Goal: Check status: Check status

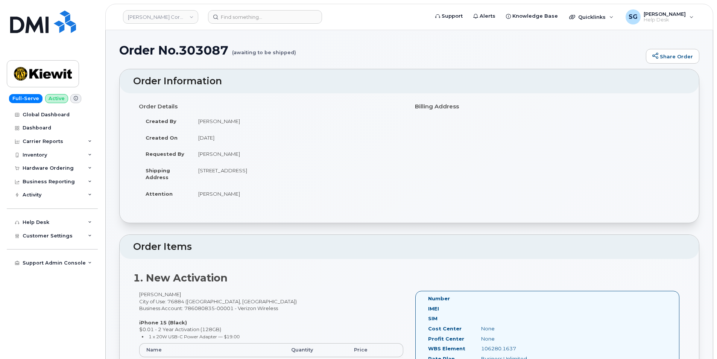
scroll to position [828, 0]
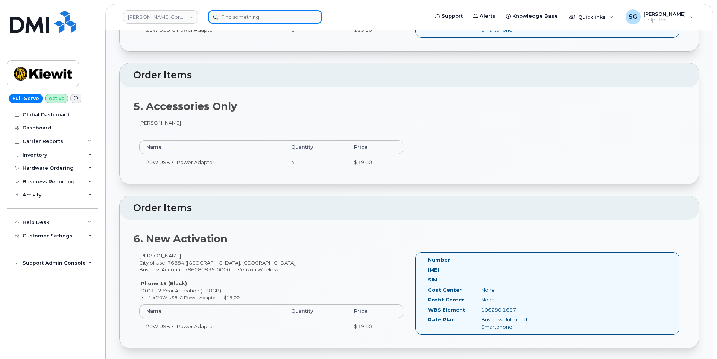
click at [302, 20] on input at bounding box center [265, 17] width 114 height 14
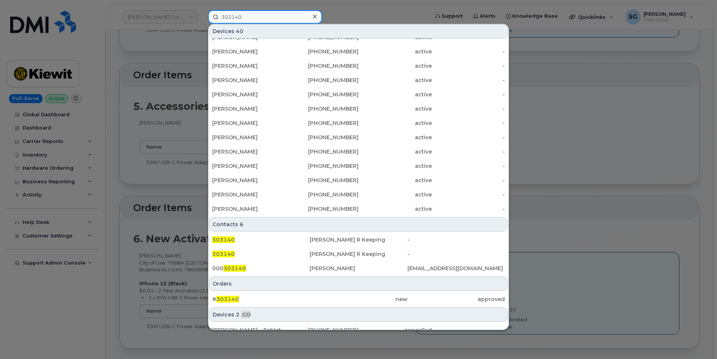
scroll to position [178, 0]
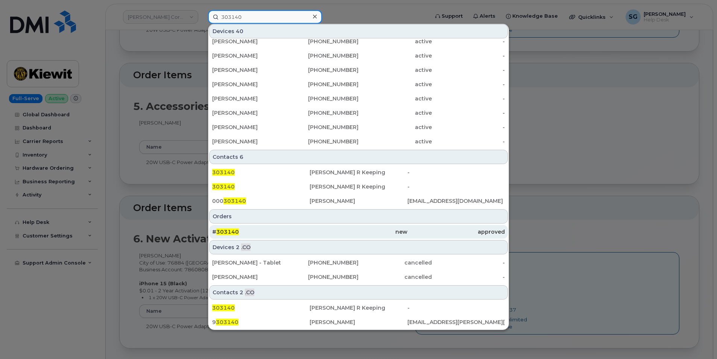
type input "303140"
click at [273, 229] on div "# 303140" at bounding box center [260, 232] width 97 height 8
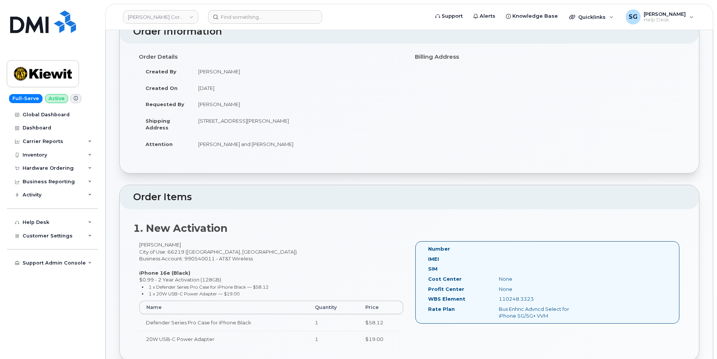
scroll to position [188, 0]
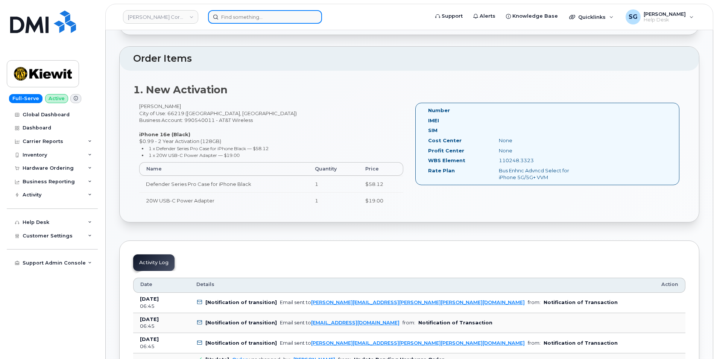
click at [237, 15] on input at bounding box center [265, 17] width 114 height 14
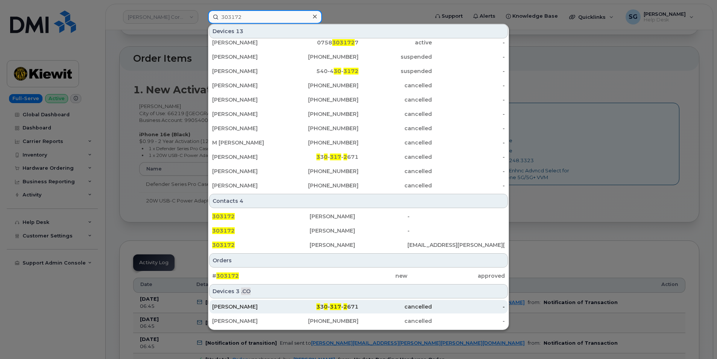
scroll to position [75, 0]
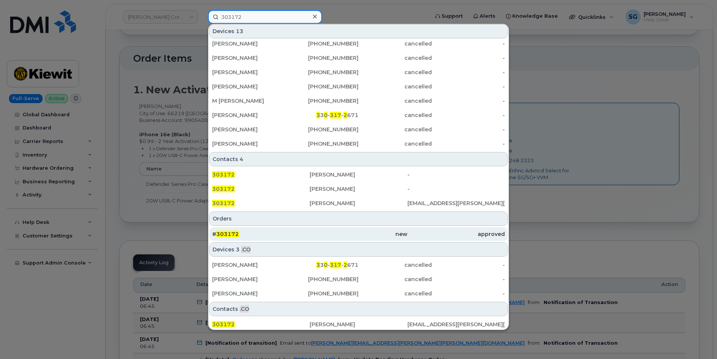
type input "303172"
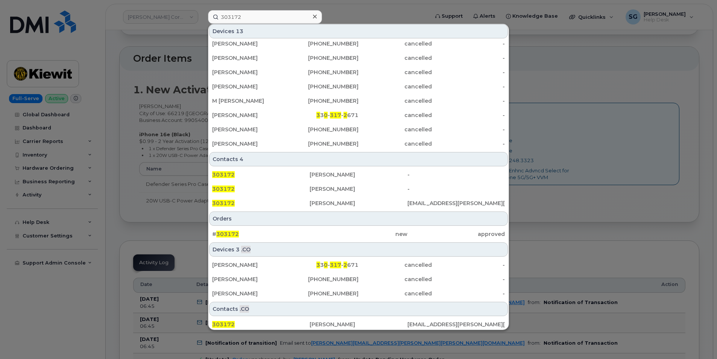
drag, startPoint x: 290, startPoint y: 235, endPoint x: 669, endPoint y: 254, distance: 378.6
click at [290, 235] on div "# 303172" at bounding box center [260, 234] width 97 height 8
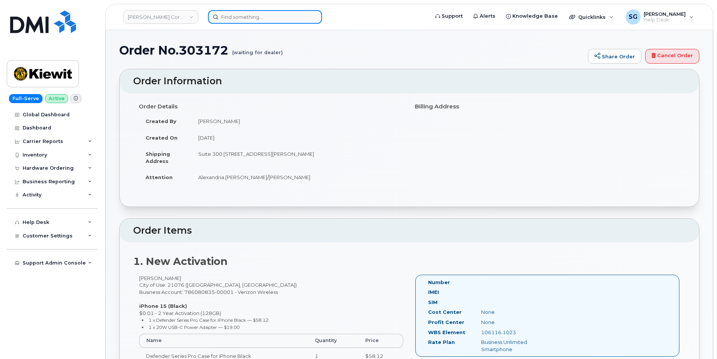
click at [234, 16] on input at bounding box center [265, 17] width 114 height 14
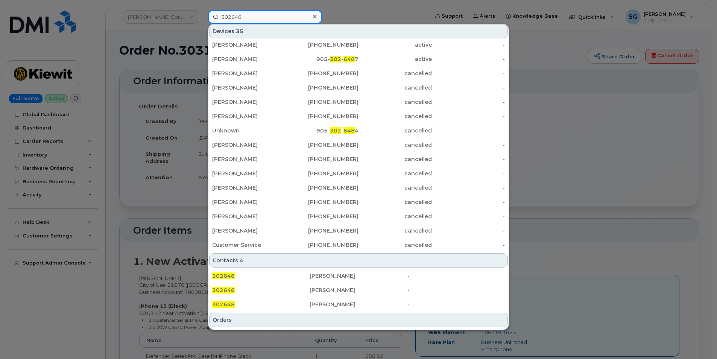
scroll to position [150, 0]
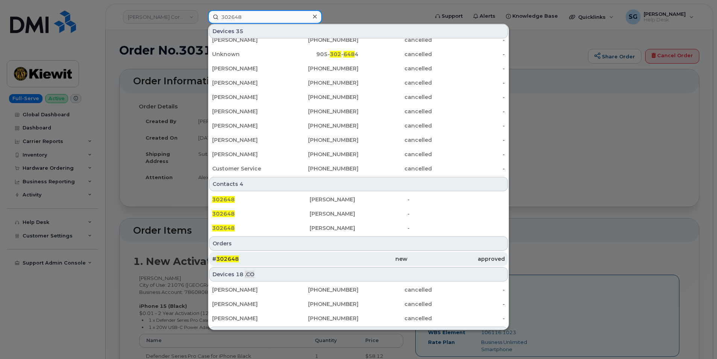
type input "302648"
drag, startPoint x: 280, startPoint y: 258, endPoint x: 370, endPoint y: 265, distance: 89.8
click at [280, 258] on div "# 302648" at bounding box center [260, 259] width 97 height 8
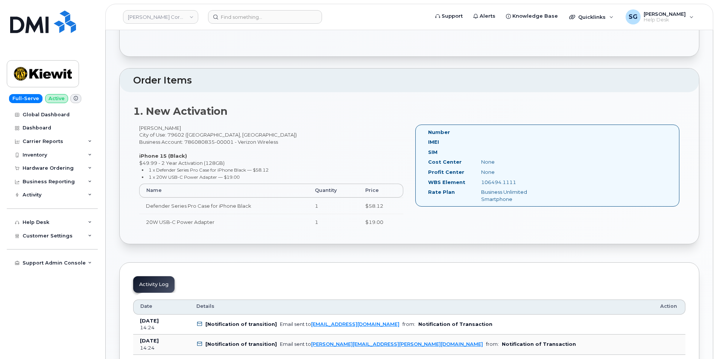
scroll to position [150, 0]
click at [233, 14] on input at bounding box center [265, 17] width 114 height 14
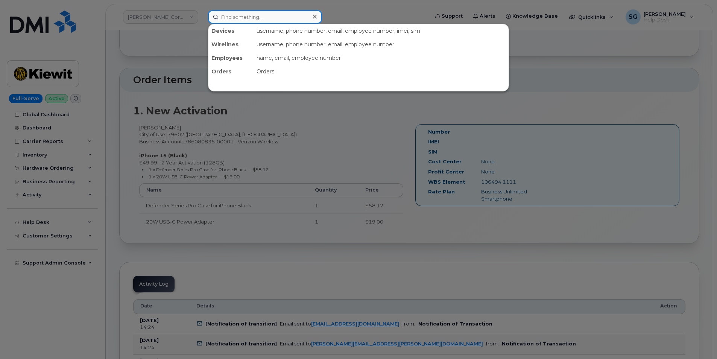
drag, startPoint x: 288, startPoint y: 18, endPoint x: 302, endPoint y: 17, distance: 14.7
click at [288, 18] on input at bounding box center [265, 17] width 114 height 14
click at [283, 20] on input at bounding box center [265, 17] width 114 height 14
click at [239, 16] on input at bounding box center [265, 17] width 114 height 14
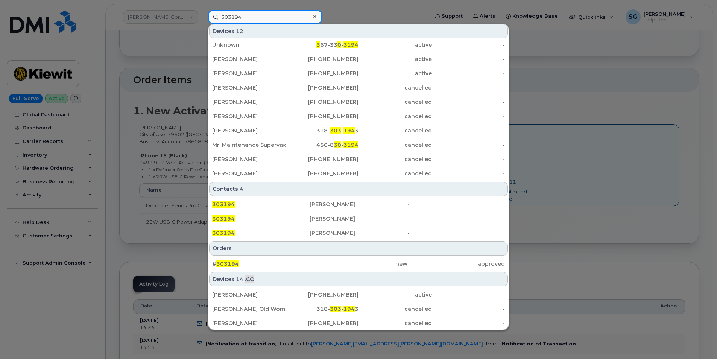
scroll to position [63, 0]
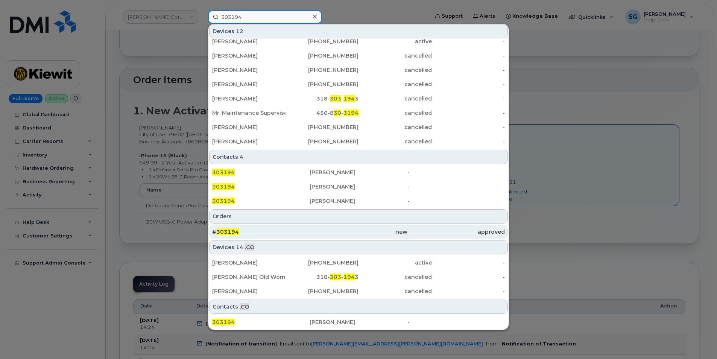
type input "303194"
click at [287, 231] on div "# 303194" at bounding box center [260, 232] width 97 height 8
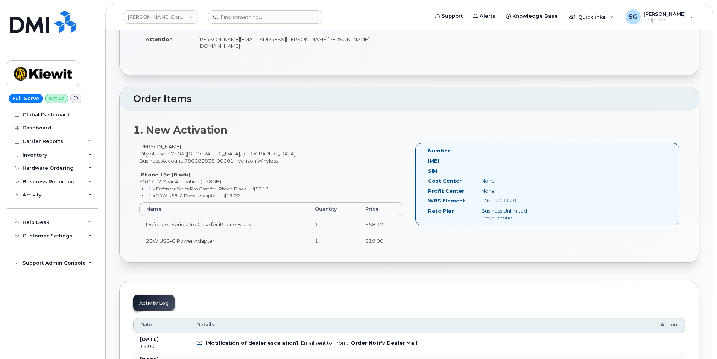
scroll to position [178, 0]
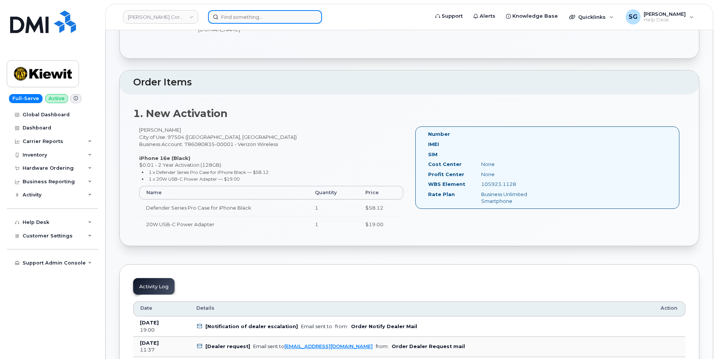
click at [242, 19] on input at bounding box center [265, 17] width 114 height 14
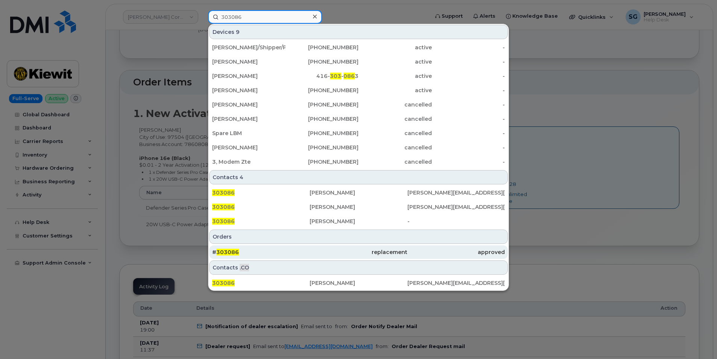
type input "303086"
click at [259, 254] on div "# 303086" at bounding box center [260, 252] width 97 height 8
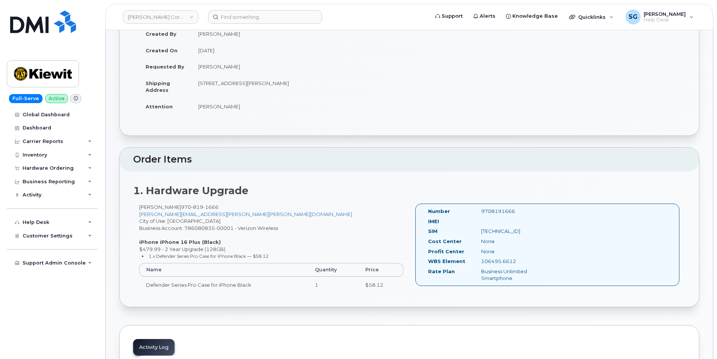
scroll to position [75, 0]
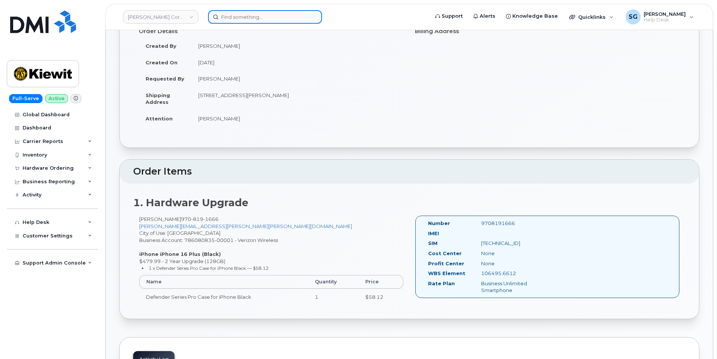
click at [288, 13] on input at bounding box center [265, 17] width 114 height 14
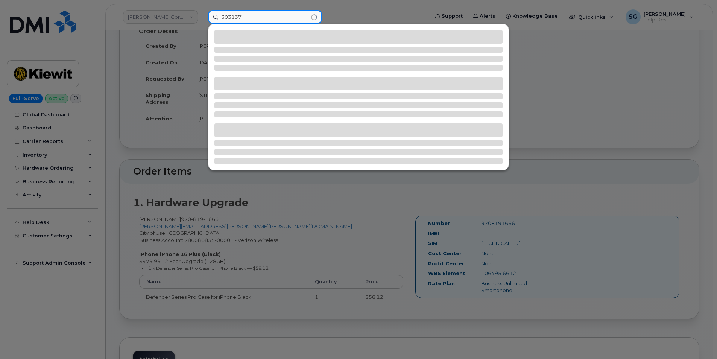
type input "303137"
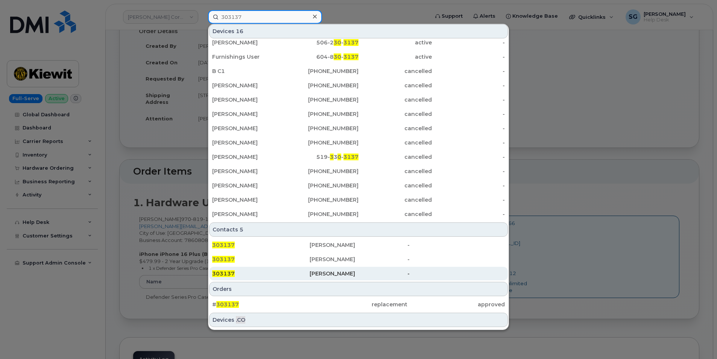
scroll to position [92, 0]
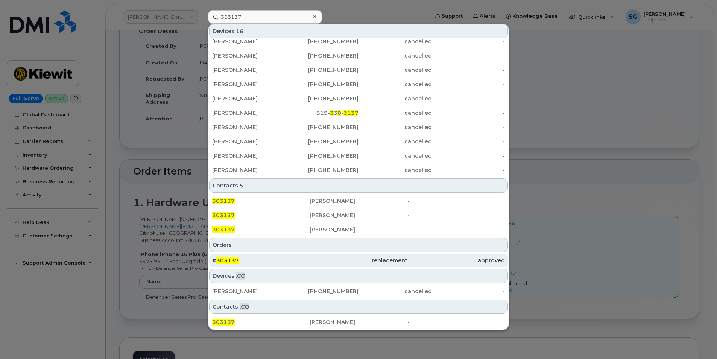
click at [261, 264] on div "# 303137" at bounding box center [260, 261] width 97 height 8
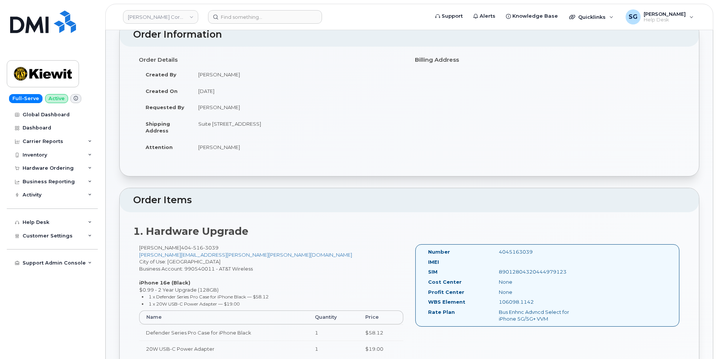
scroll to position [113, 0]
